Goal: Task Accomplishment & Management: Complete application form

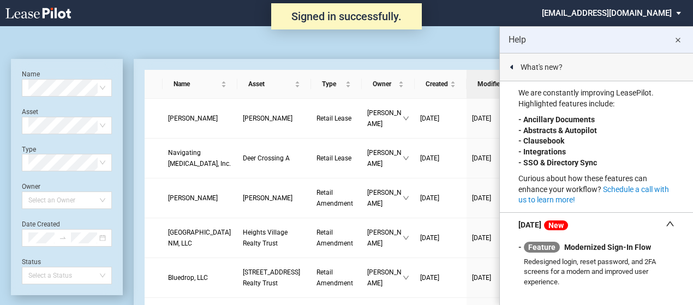
click at [677, 40] on md-icon "close" at bounding box center [677, 40] width 13 height 13
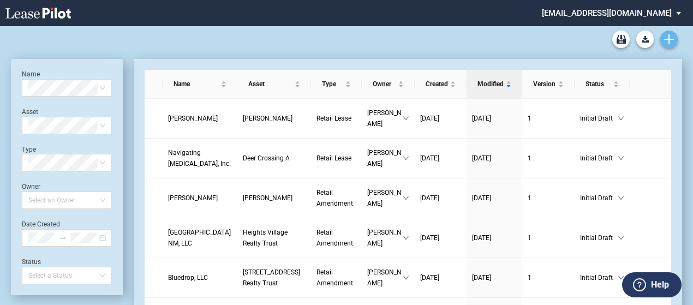
click at [672, 41] on icon "Create new document" at bounding box center [669, 39] width 10 height 10
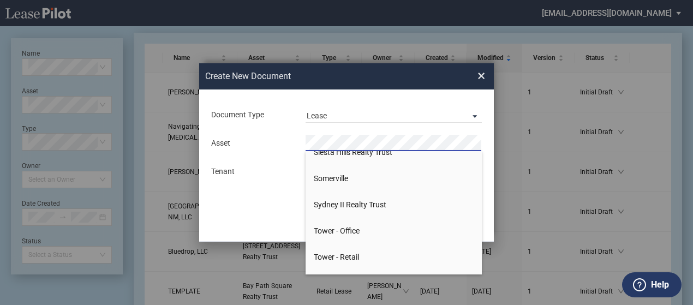
scroll to position [751, 0]
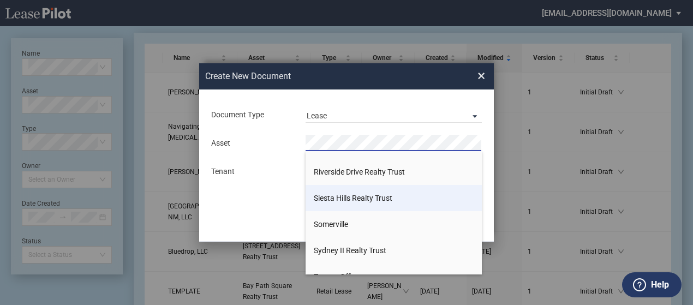
click at [377, 191] on li "Siesta Hills Realty Trust" at bounding box center [393, 198] width 176 height 26
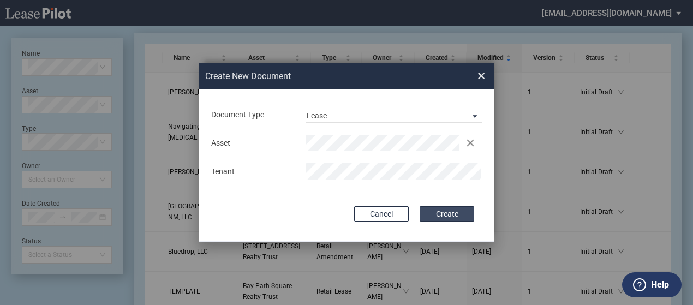
click at [442, 216] on button "Create" at bounding box center [446, 213] width 55 height 15
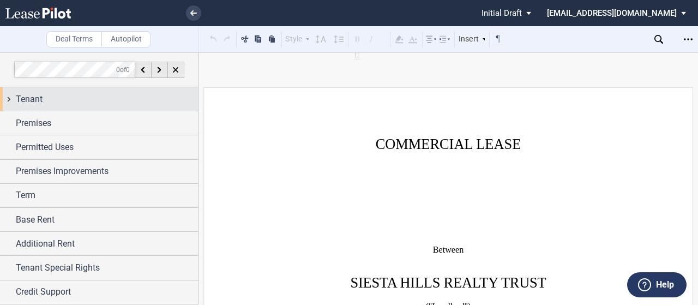
click at [61, 102] on div "Tenant" at bounding box center [107, 99] width 182 height 13
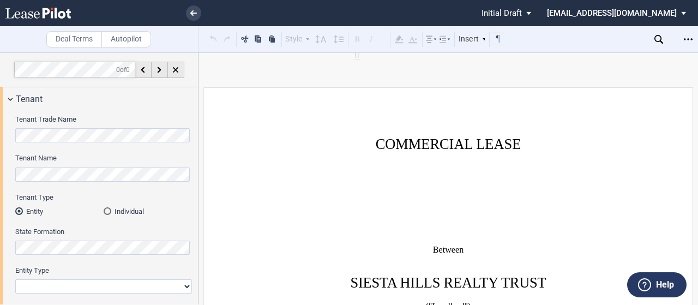
click at [0, 127] on html ".bocls-1{fill:#26354a;fill-rule:evenodd} Loading... × Pending... Pending... Ini…" at bounding box center [349, 152] width 698 height 305
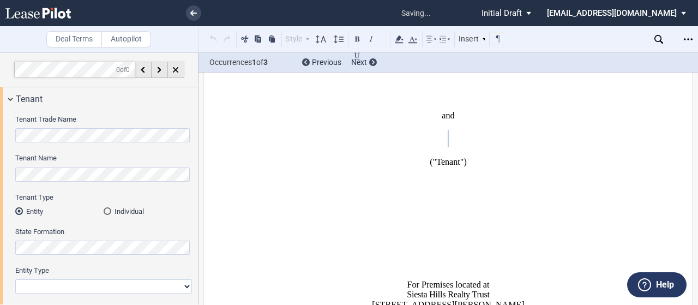
scroll to position [251, 0]
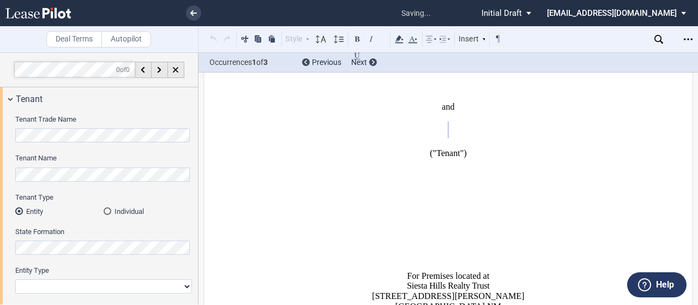
click at [105, 211] on div "Individual" at bounding box center [108, 211] width 8 height 8
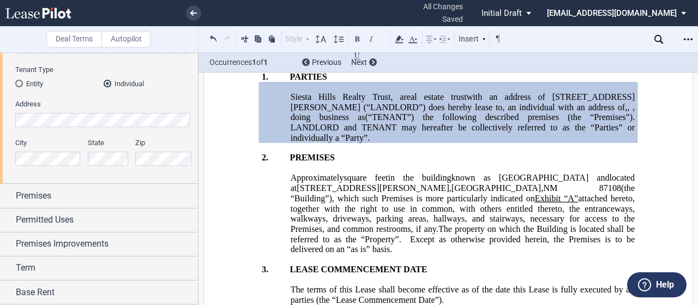
scroll to position [164, 0]
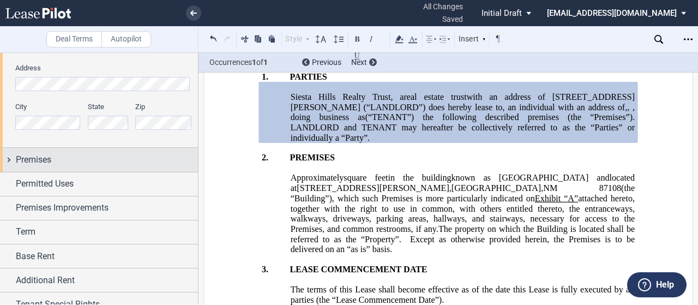
click at [39, 158] on span "Premises" at bounding box center [33, 159] width 35 height 13
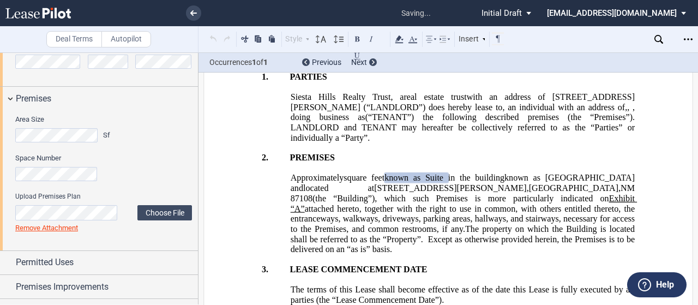
scroll to position [327, 0]
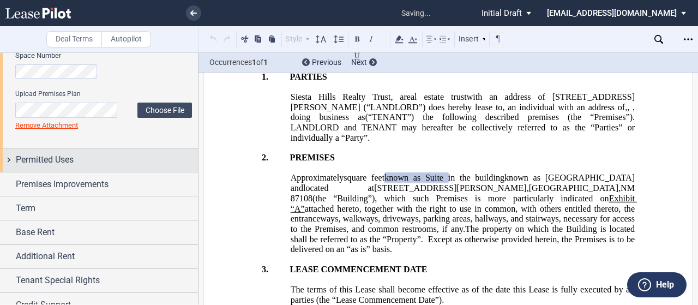
click at [62, 156] on span "Permitted Uses" at bounding box center [45, 159] width 58 height 13
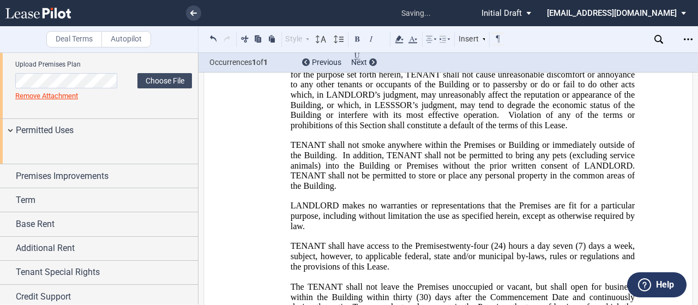
scroll to position [382, 0]
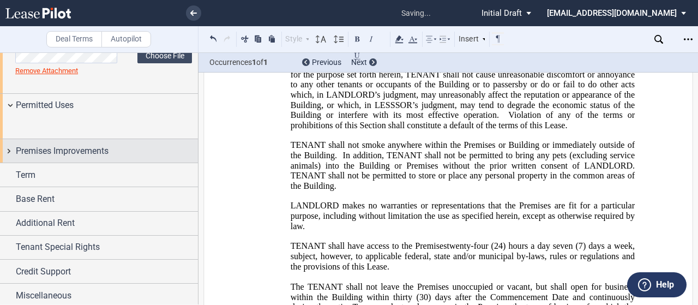
click at [75, 158] on span "Premises Improvements" at bounding box center [62, 151] width 93 height 13
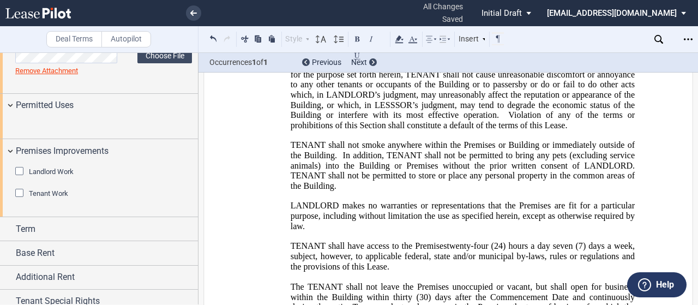
click at [55, 197] on span "Tenant Work" at bounding box center [48, 193] width 39 height 8
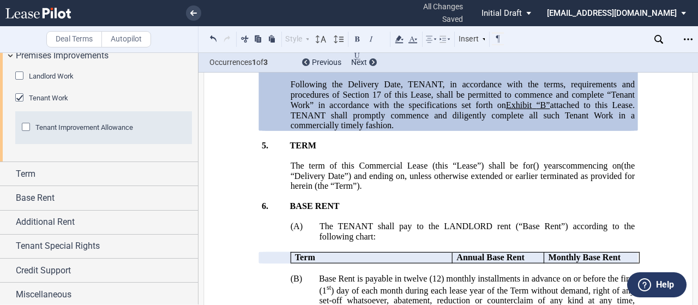
scroll to position [491, 0]
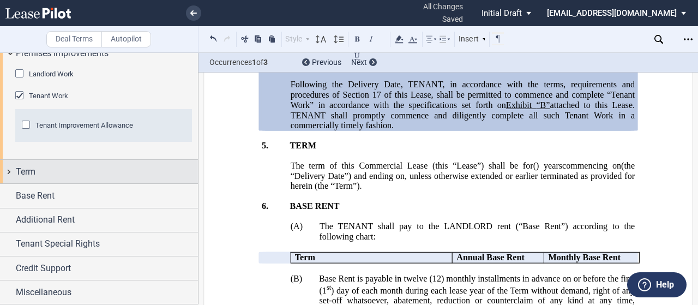
click at [59, 178] on div "Term" at bounding box center [107, 171] width 182 height 13
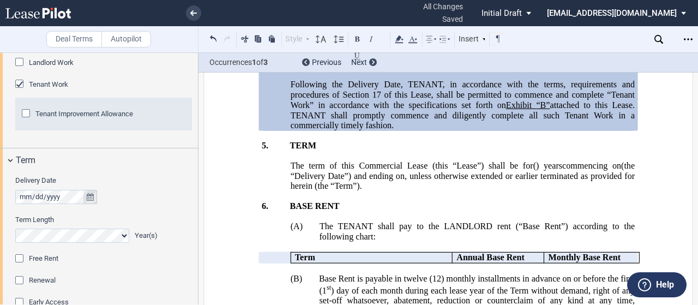
click at [88, 201] on icon "true" at bounding box center [90, 197] width 7 height 8
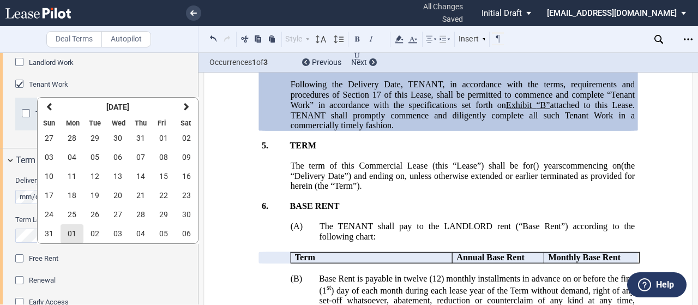
click at [74, 237] on span "01" at bounding box center [72, 233] width 9 height 9
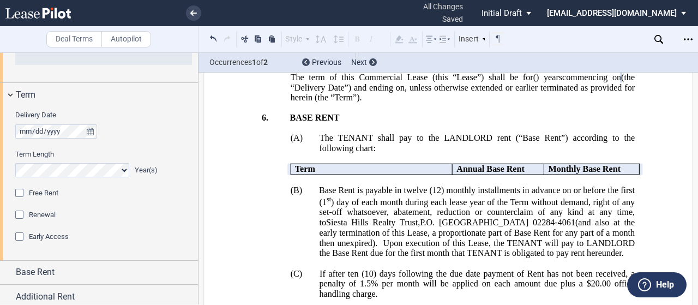
scroll to position [654, 0]
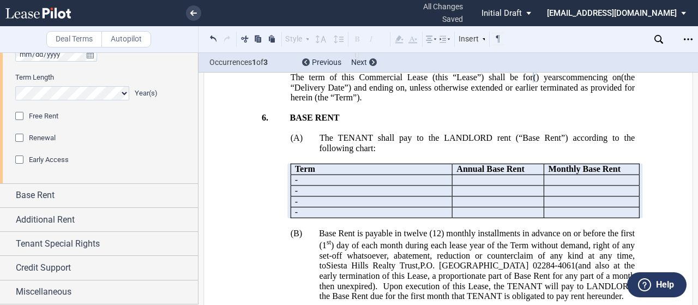
click at [17, 123] on div "Free Rent" at bounding box center [20, 117] width 11 height 11
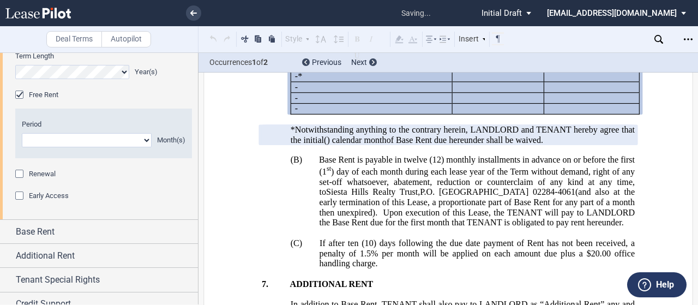
scroll to position [1036, 0]
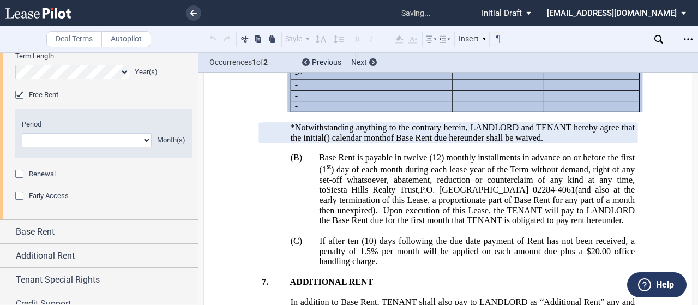
click at [63, 147] on select "1 2 3 4 5 6 7 8 9 10 11" at bounding box center [87, 140] width 130 height 14
select select "number:2"
click at [22, 147] on select "1 2 3 4 5 6 7 8 9 10 11" at bounding box center [87, 140] width 130 height 14
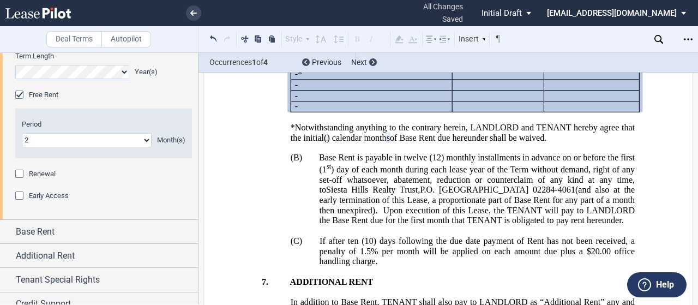
click at [18, 101] on div "Free Rent" at bounding box center [20, 96] width 11 height 11
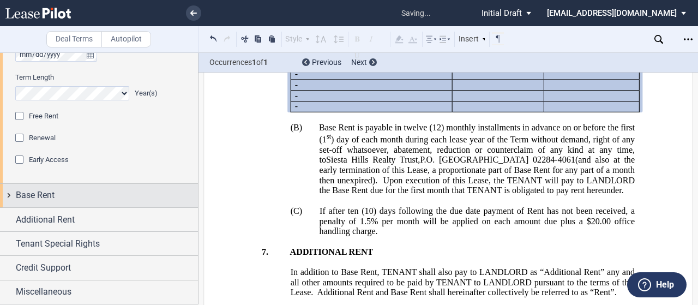
click at [83, 202] on div "Base Rent" at bounding box center [107, 195] width 182 height 13
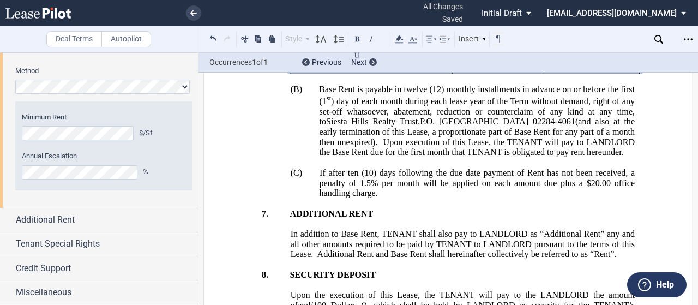
scroll to position [1091, 0]
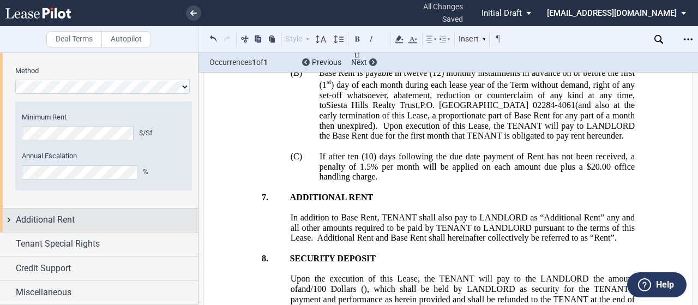
click at [74, 226] on span "Additional Rent" at bounding box center [45, 219] width 59 height 13
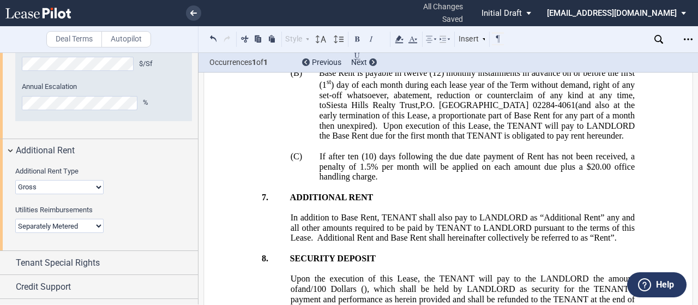
scroll to position [924, 0]
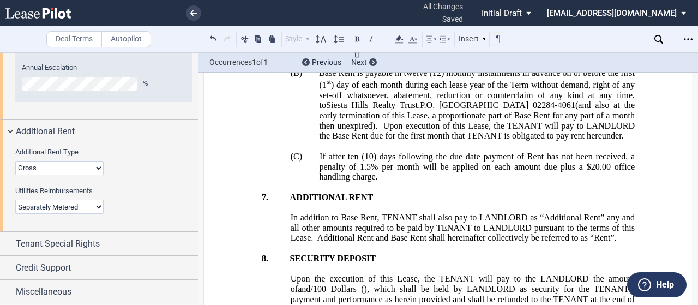
click at [75, 172] on select "Modified Gross Gross Triple Net" at bounding box center [59, 168] width 88 height 14
select select "triple net"
click at [15, 161] on select "Modified Gross Gross Triple Net" at bounding box center [59, 168] width 88 height 14
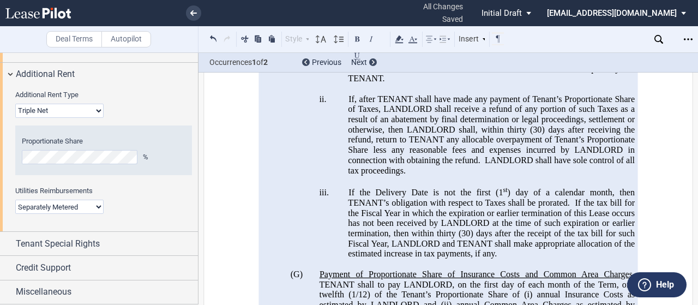
scroll to position [2467, 0]
